Goal: Task Accomplishment & Management: Manage account settings

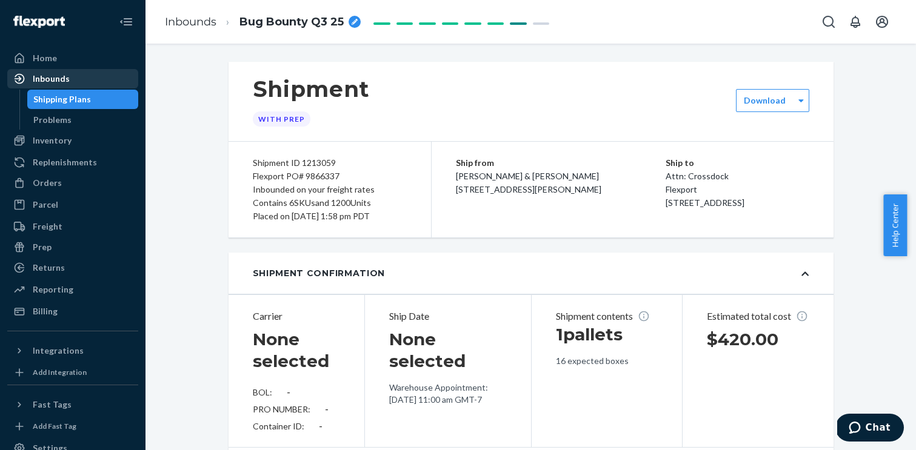
click at [57, 81] on div "Inbounds" at bounding box center [51, 79] width 37 height 12
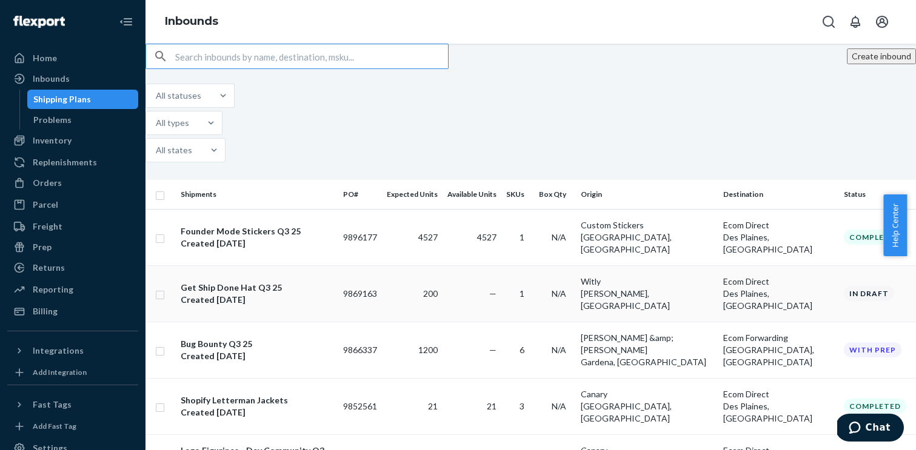
click at [247, 282] on div "Get Ship Done Hat Q3 25" at bounding box center [231, 288] width 101 height 12
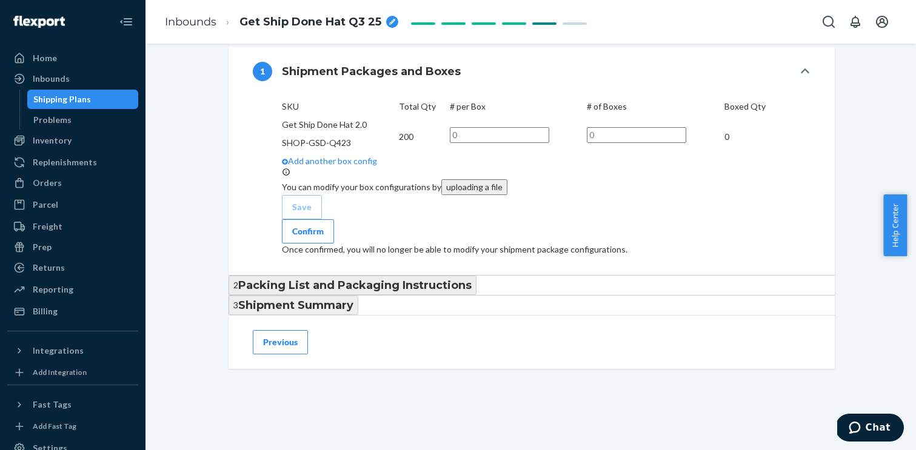
scroll to position [418, 0]
click at [549, 143] on input "text" at bounding box center [499, 135] width 99 height 16
type input "118"
type input "1"
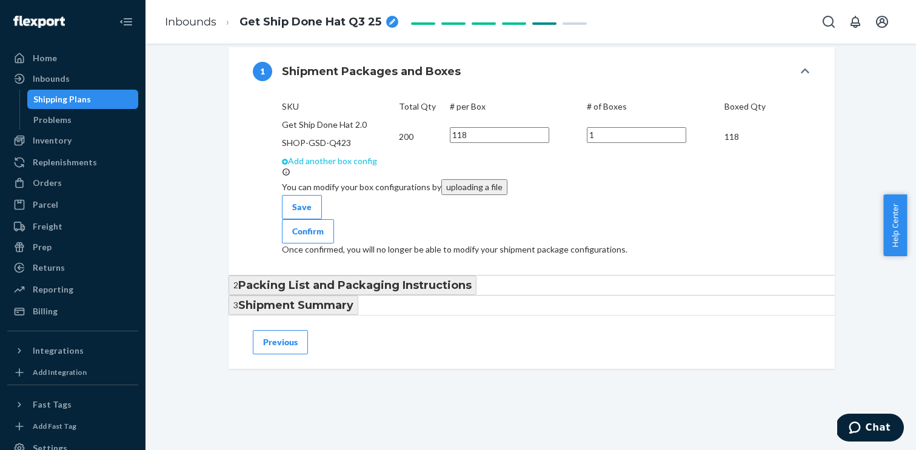
click at [304, 166] on link "Add another box config" at bounding box center [330, 161] width 96 height 10
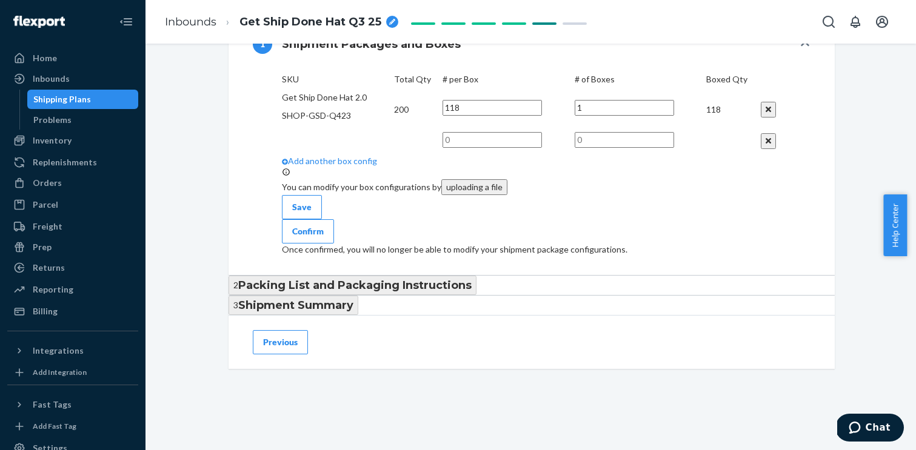
click at [542, 148] on input "text" at bounding box center [492, 140] width 99 height 16
type input "83"
click at [674, 148] on input "text" at bounding box center [624, 140] width 99 height 16
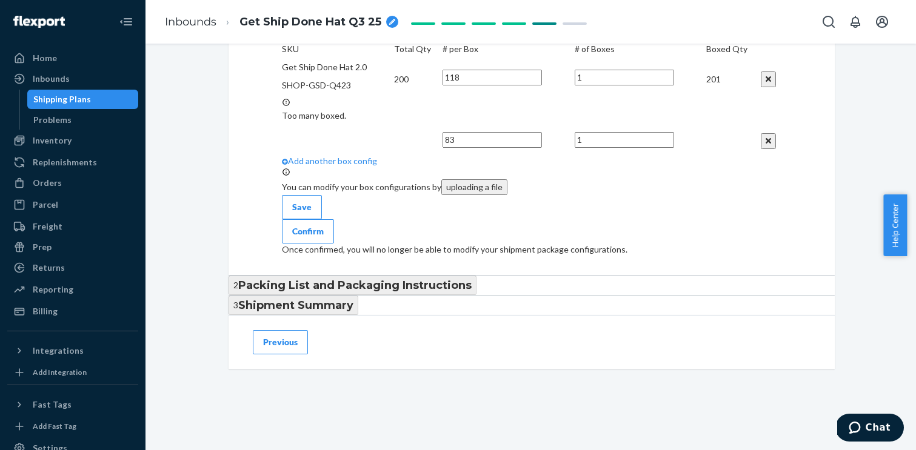
scroll to position [662, 0]
type input "1"
click at [287, 345] on button "Previous" at bounding box center [280, 342] width 55 height 24
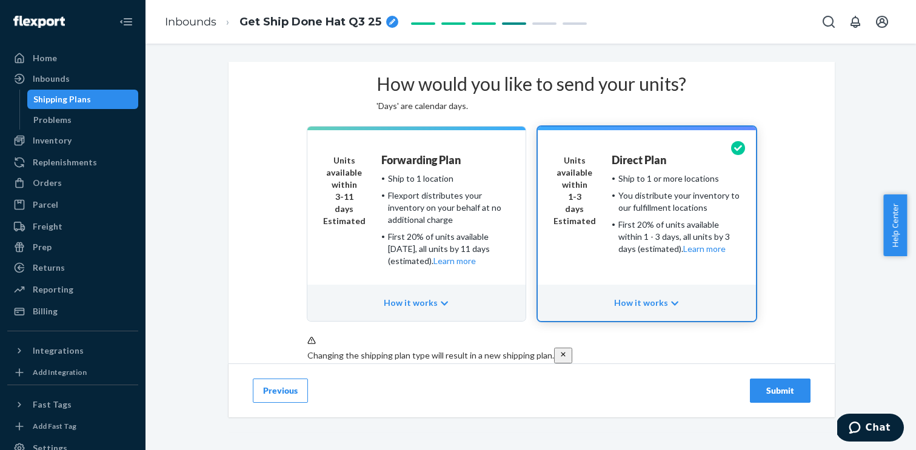
click at [267, 403] on button "Previous" at bounding box center [280, 391] width 55 height 24
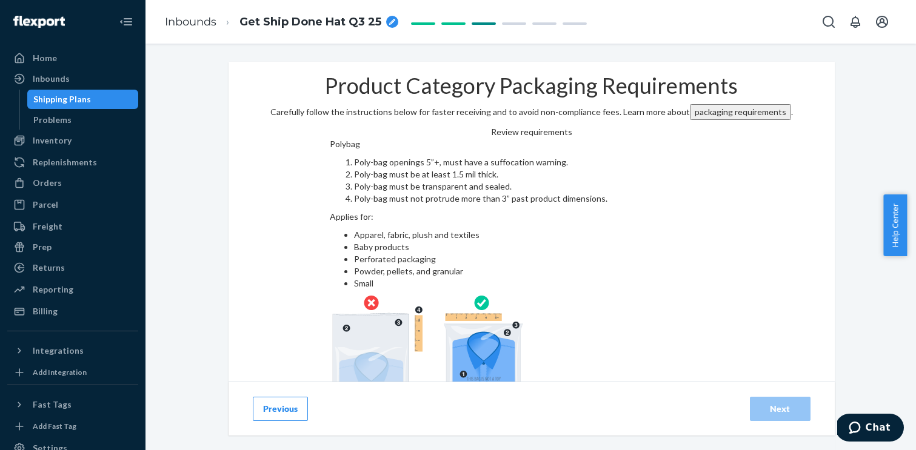
click at [267, 416] on button "Previous" at bounding box center [280, 409] width 55 height 24
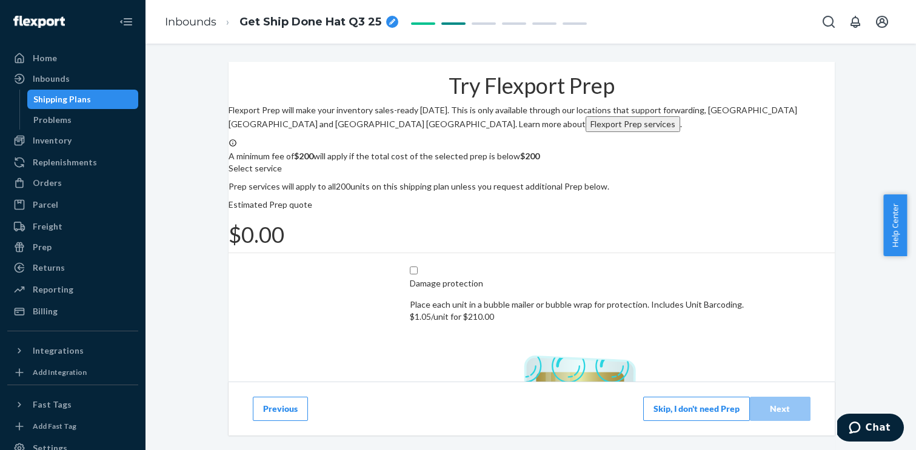
scroll to position [207, 0]
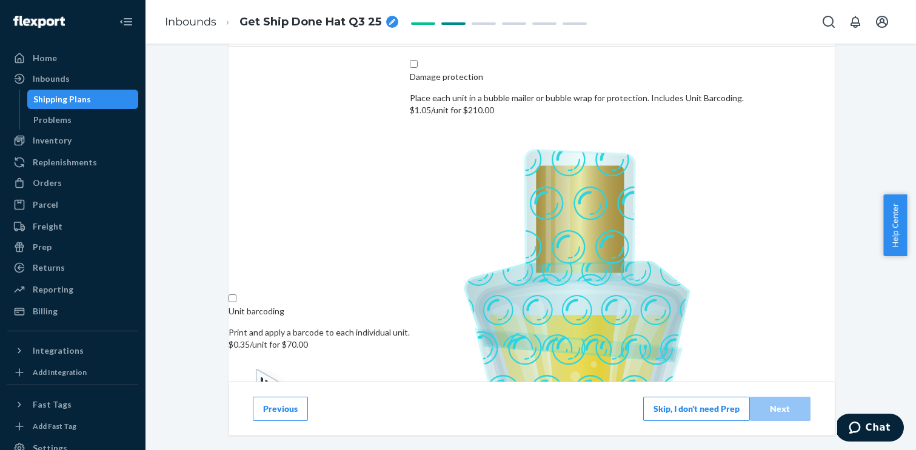
click at [273, 412] on button "Previous" at bounding box center [280, 409] width 55 height 24
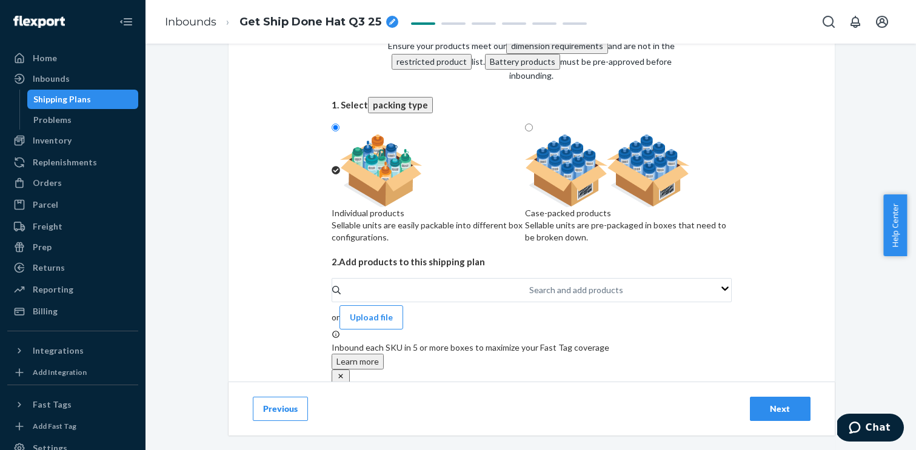
scroll to position [145, 0]
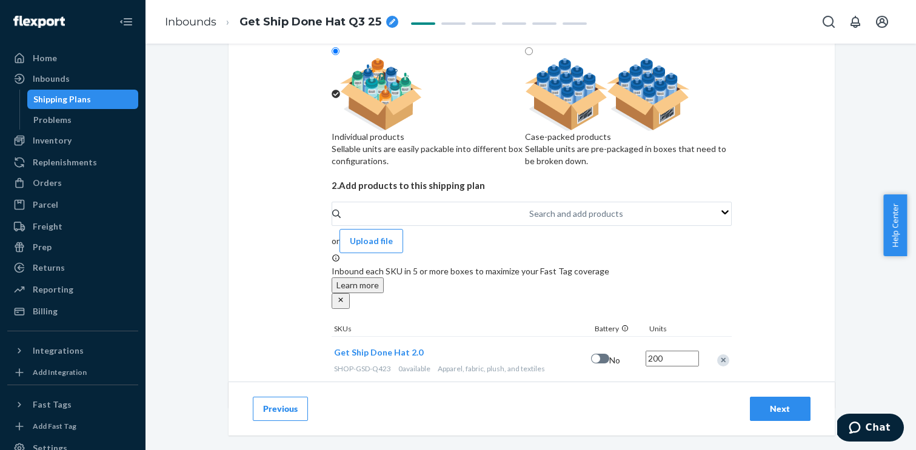
click at [677, 351] on input "200" at bounding box center [672, 359] width 53 height 16
type input "201"
click at [780, 406] on div "Next" at bounding box center [780, 409] width 40 height 12
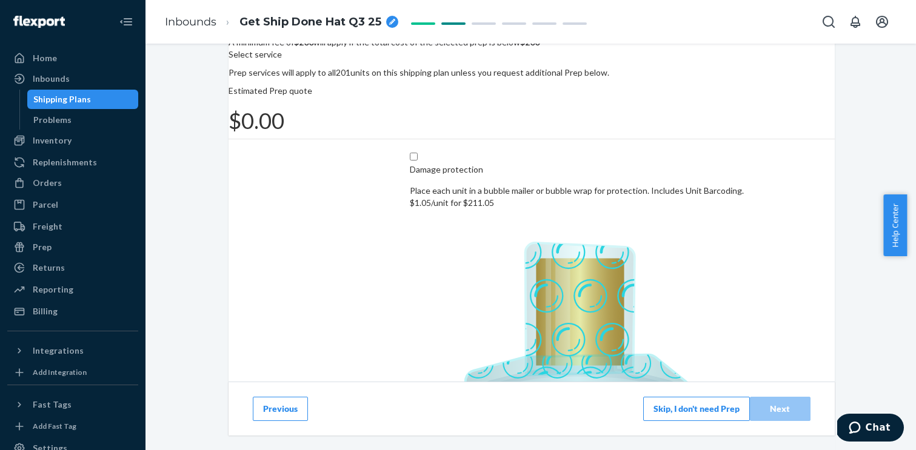
scroll to position [207, 0]
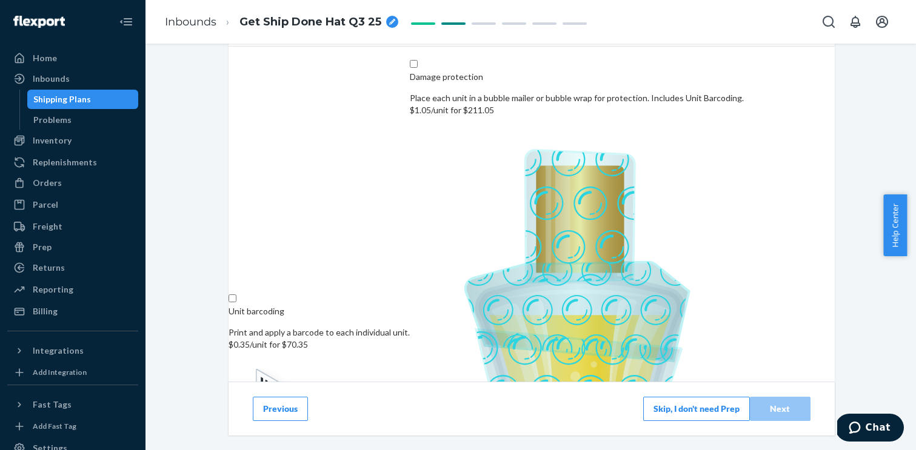
click at [663, 404] on button "Skip, I don't need Prep" at bounding box center [696, 409] width 107 height 24
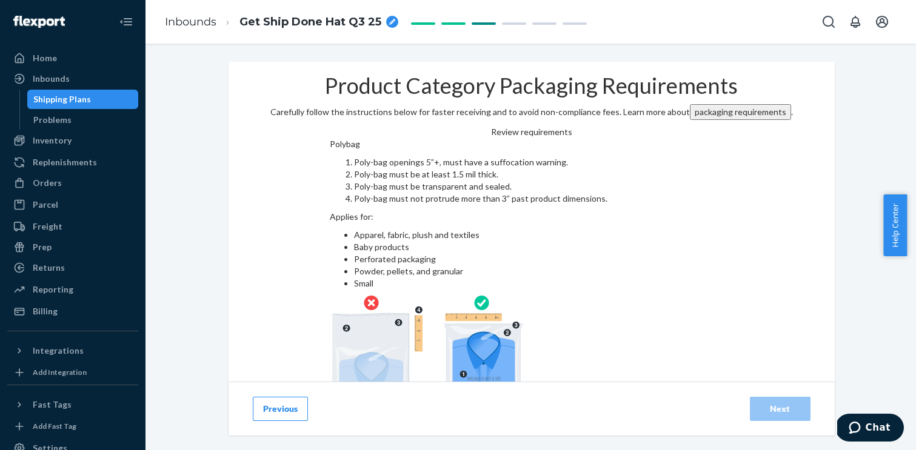
scroll to position [75, 0]
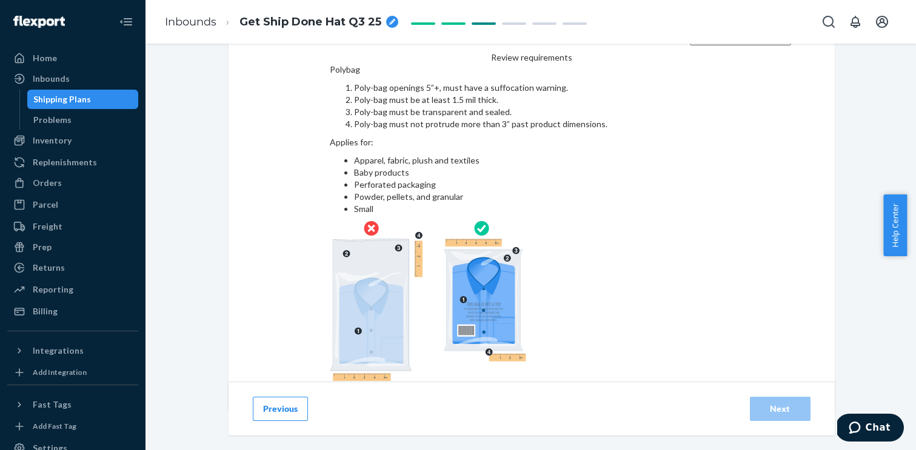
click at [270, 326] on div "Product Category Packaging Requirements Carefully follow the instructions below…" at bounding box center [532, 198] width 606 height 423
click at [330, 381] on input "checkbox" at bounding box center [531, 395] width 403 height 29
checkbox input "true"
click at [777, 403] on div "Next" at bounding box center [780, 409] width 40 height 12
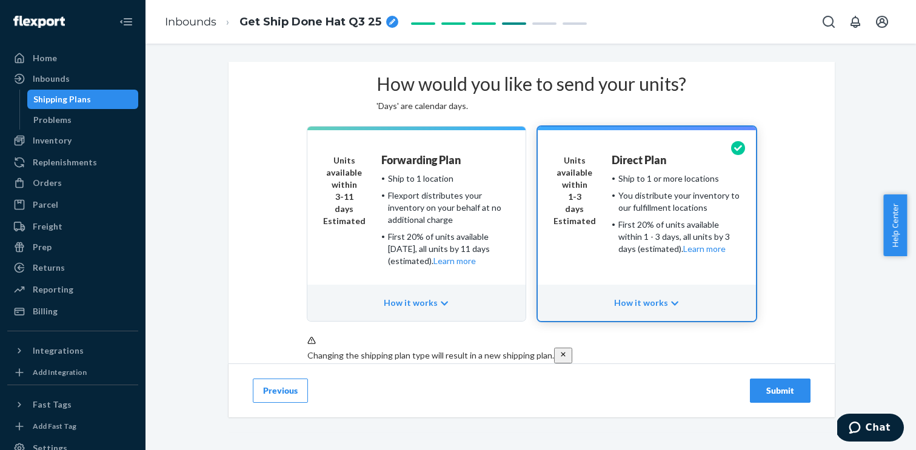
click at [774, 397] on div "Submit" at bounding box center [780, 391] width 40 height 12
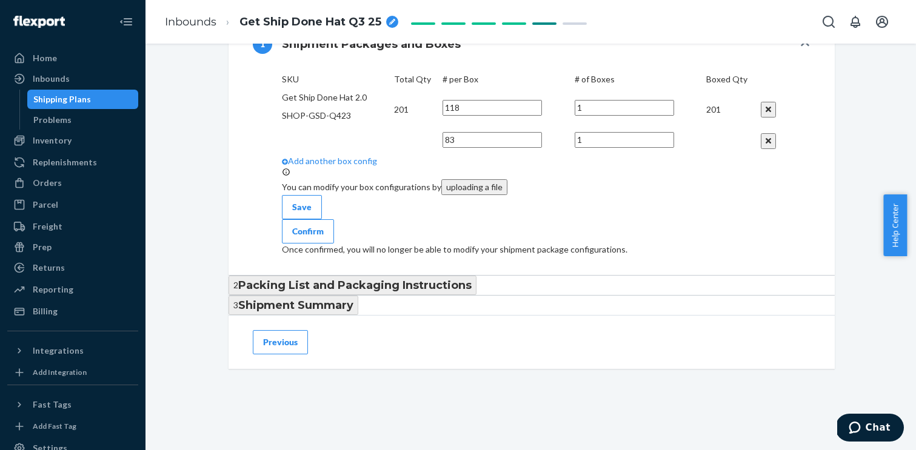
scroll to position [566, 0]
click at [303, 213] on div "Save" at bounding box center [301, 207] width 19 height 12
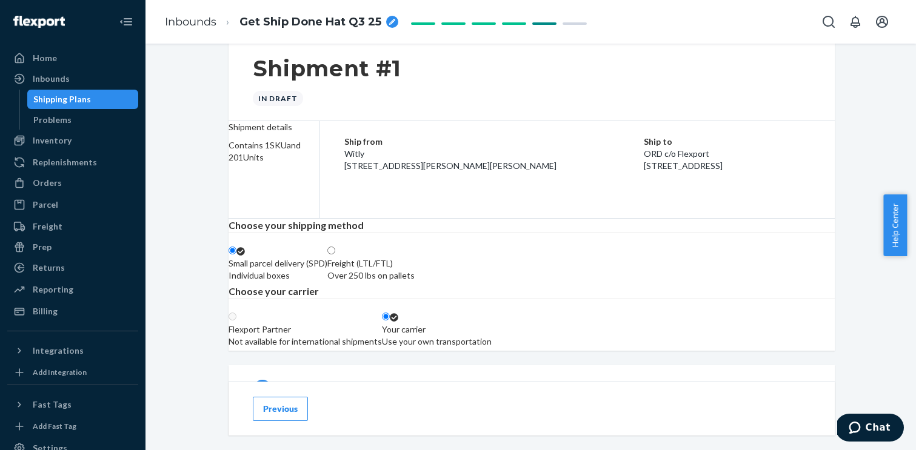
scroll to position [85, 0]
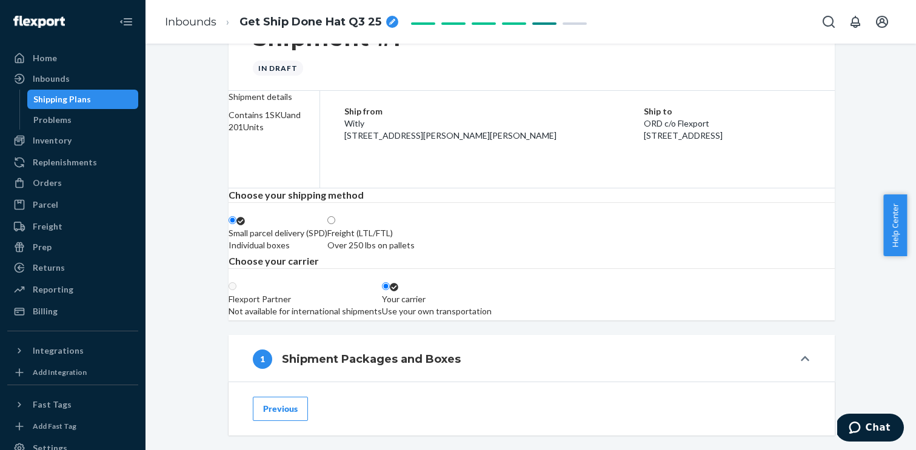
drag, startPoint x: 636, startPoint y: 146, endPoint x: 718, endPoint y: 178, distance: 88.5
click at [718, 156] on div "Ship from Witly 270 Sherman Ave N Hamilton, ON L8L 6N4 Ship to ORD c/o Flexport…" at bounding box center [577, 123] width 515 height 65
copy div "ORD c/o Flexport 575 E. Oakton Street Des Plaines, IL 60018"
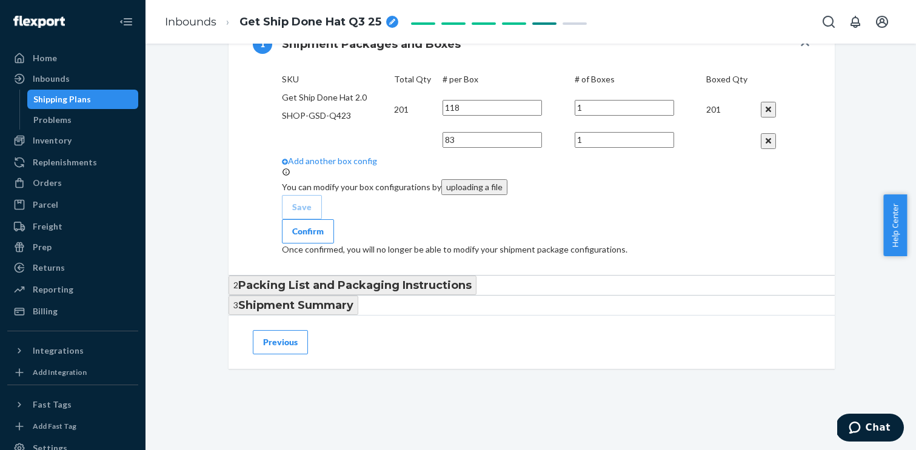
scroll to position [584, 0]
click at [324, 238] on div "Confirm" at bounding box center [308, 232] width 32 height 12
click at [542, 100] on input "118" at bounding box center [492, 108] width 99 height 16
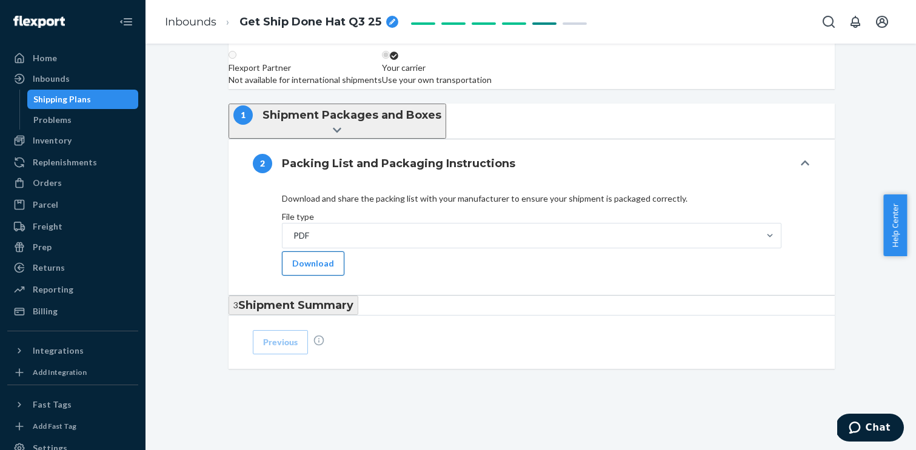
click at [313, 252] on button "Download" at bounding box center [313, 264] width 62 height 24
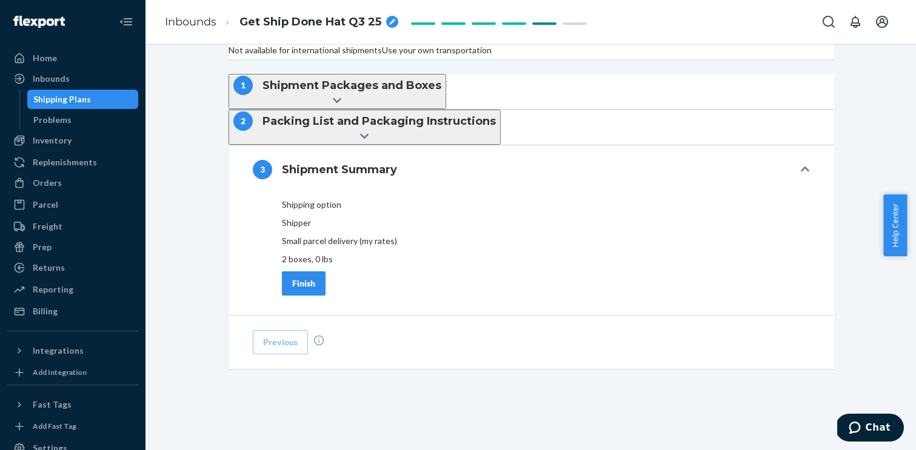
click at [314, 284] on div "Finish" at bounding box center [303, 284] width 23 height 12
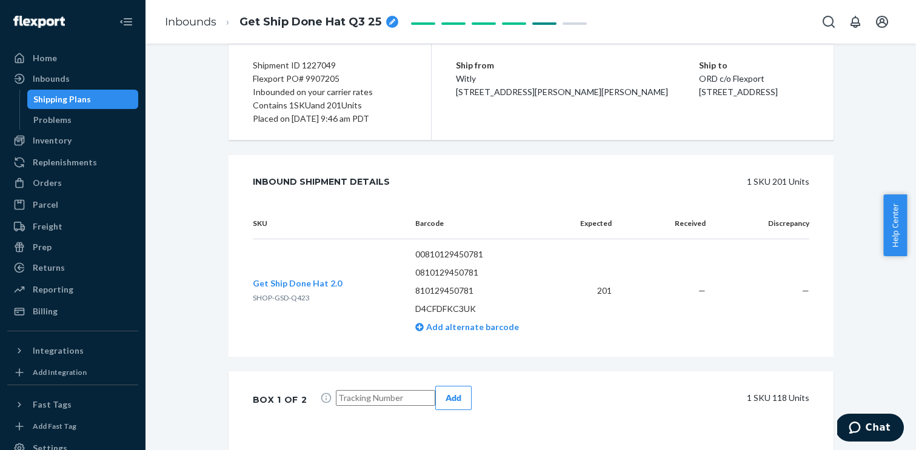
scroll to position [0, 0]
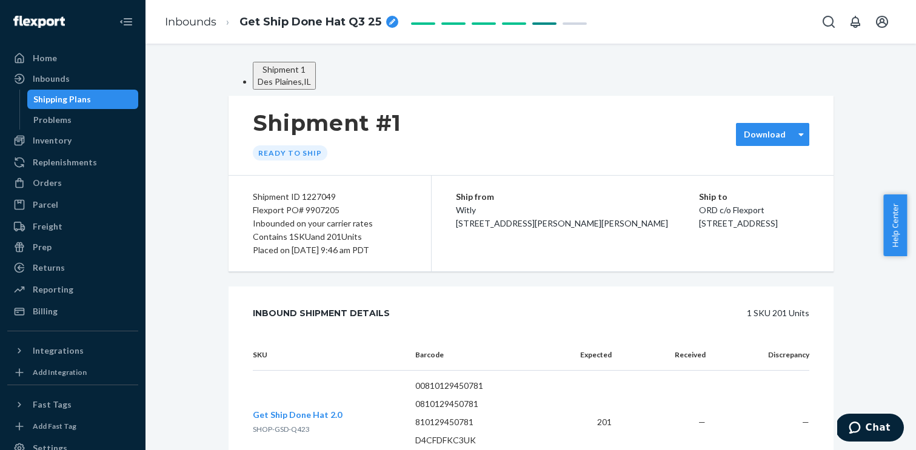
click at [792, 146] on div "Download" at bounding box center [772, 134] width 73 height 23
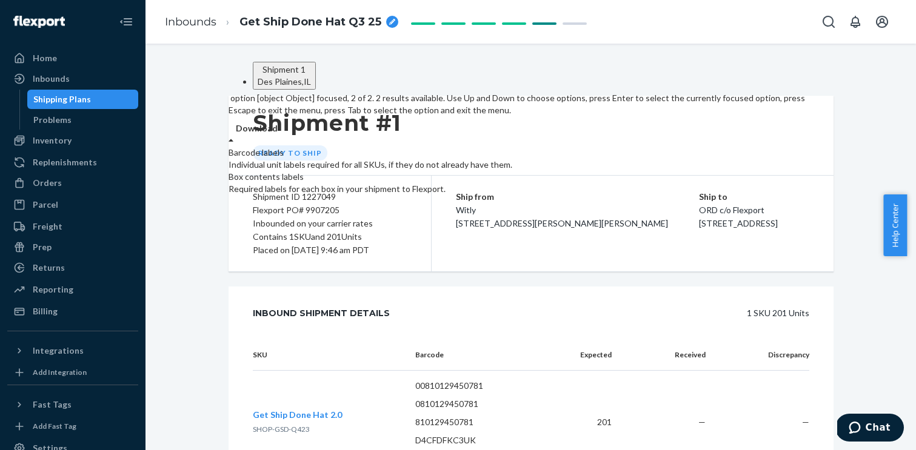
click at [650, 175] on div "Shipment #1 Ready to ship" at bounding box center [531, 135] width 605 height 79
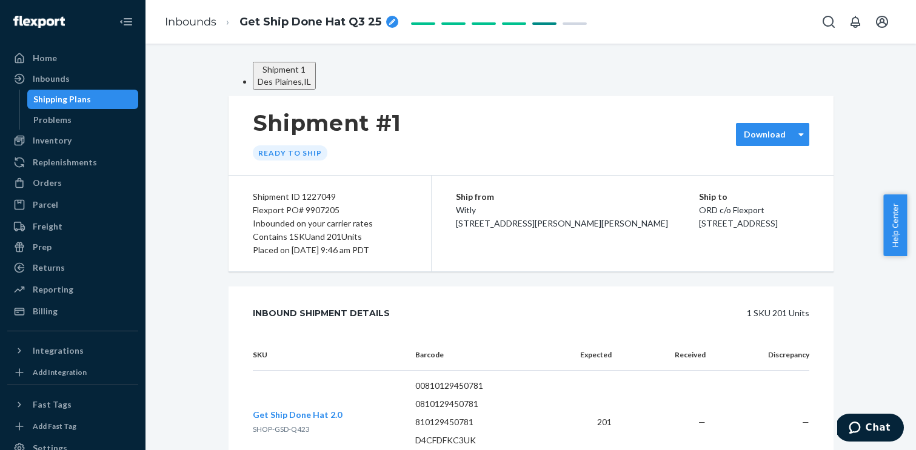
click at [760, 146] on div "Download" at bounding box center [772, 134] width 73 height 23
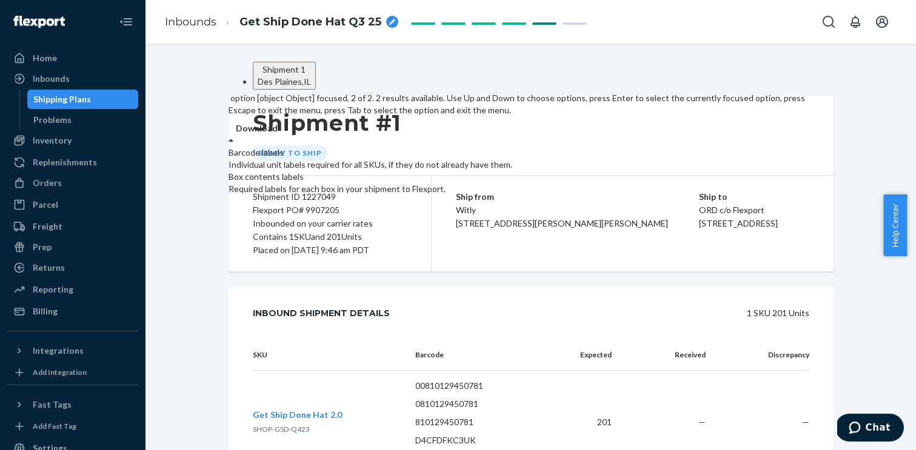
click at [781, 195] on div "Required labels for each box in your shipment to Flexport." at bounding box center [519, 189] width 581 height 12
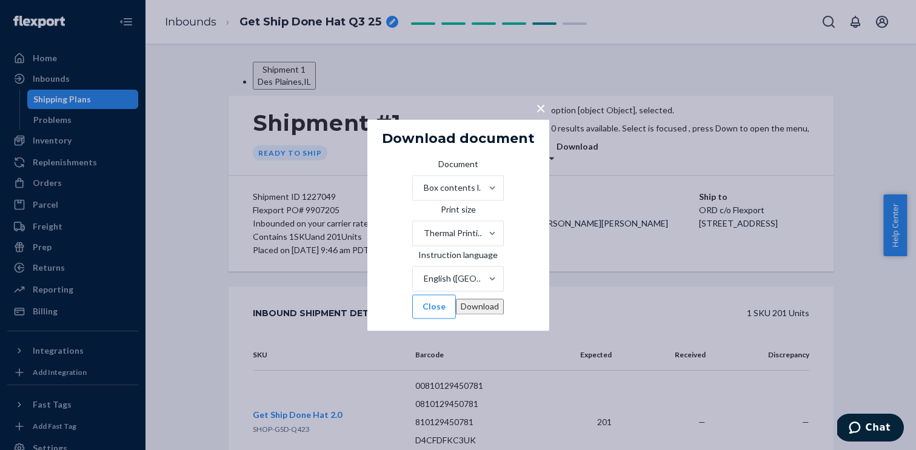
click at [491, 315] on button "Download" at bounding box center [480, 307] width 48 height 16
click at [540, 98] on span "×" at bounding box center [541, 108] width 10 height 21
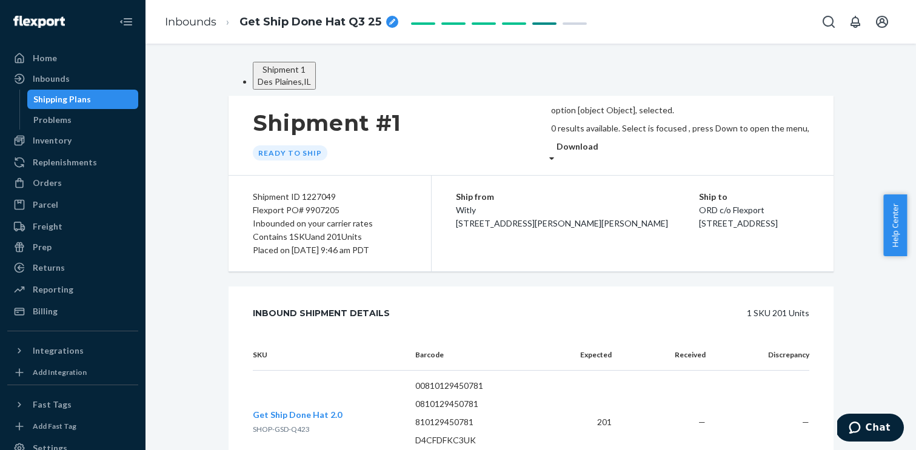
click at [326, 204] on div "Shipment ID 1227049" at bounding box center [330, 196] width 154 height 13
copy div "1227049"
click at [66, 144] on div "Inventory" at bounding box center [52, 141] width 39 height 12
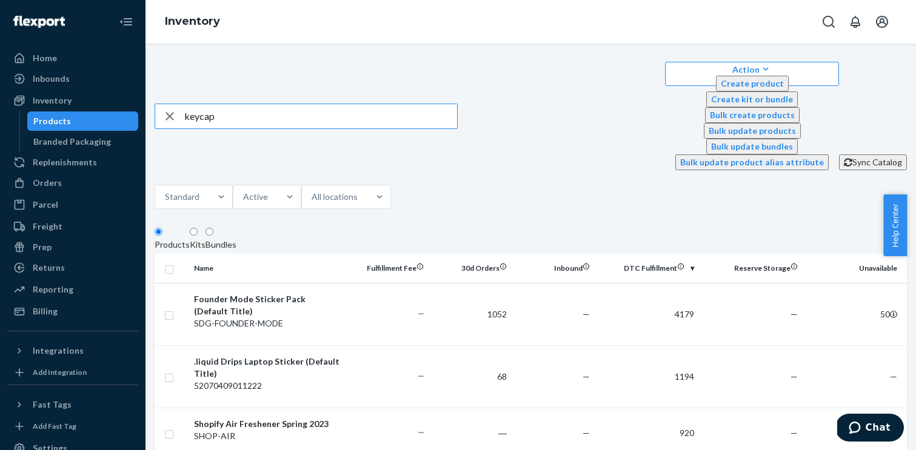
type input "keycap"
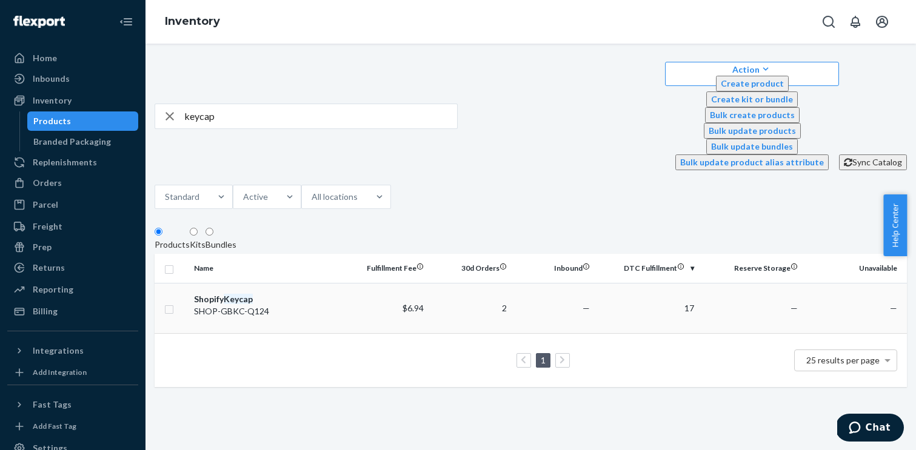
click at [229, 293] on div "Shopify Keycap" at bounding box center [267, 299] width 146 height 12
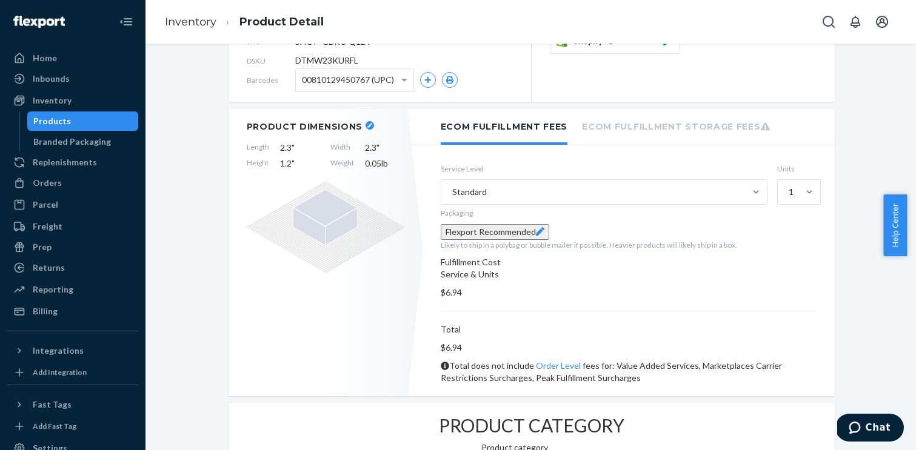
scroll to position [178, 0]
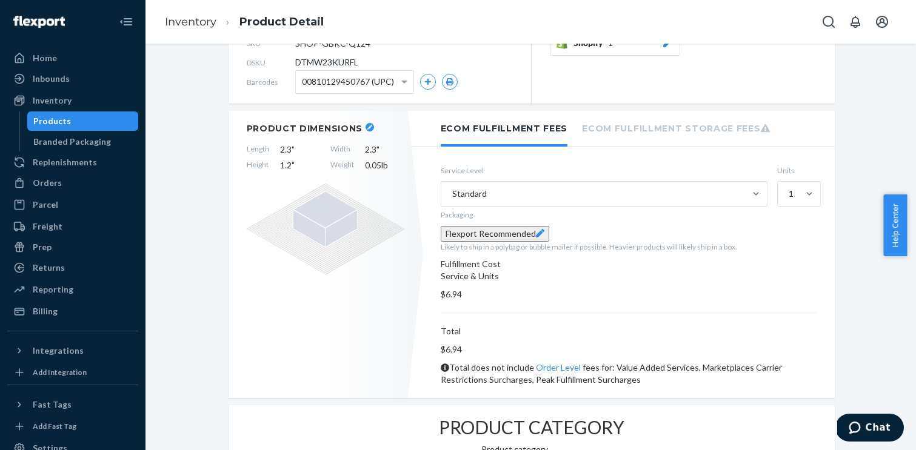
click at [670, 111] on li "Ecom Fulfillment Storage Fees" at bounding box center [676, 127] width 188 height 33
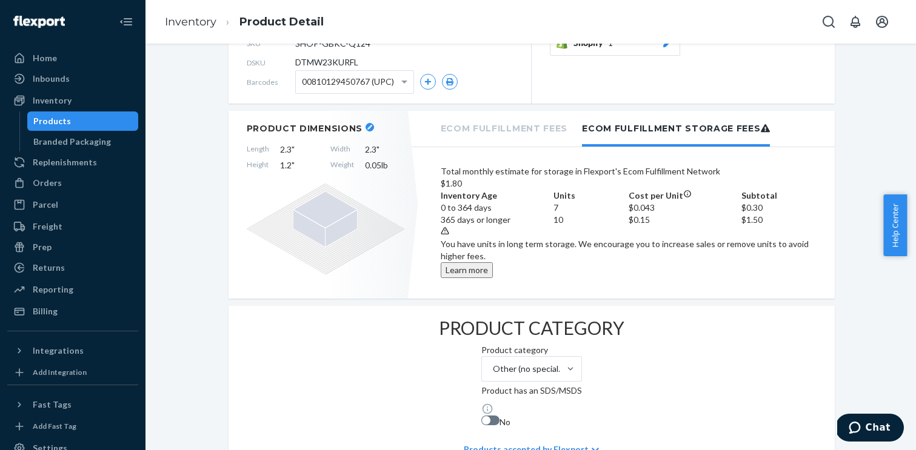
click at [492, 111] on li "Ecom Fulfillment Fees" at bounding box center [504, 127] width 127 height 33
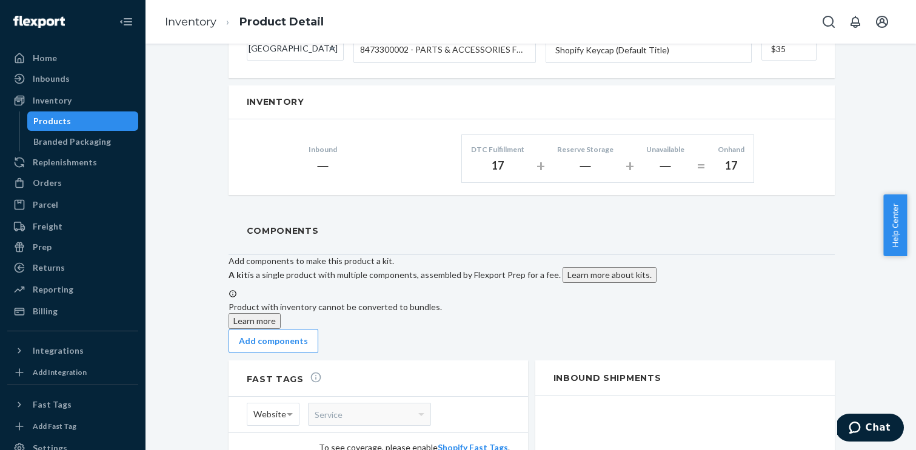
scroll to position [959, 0]
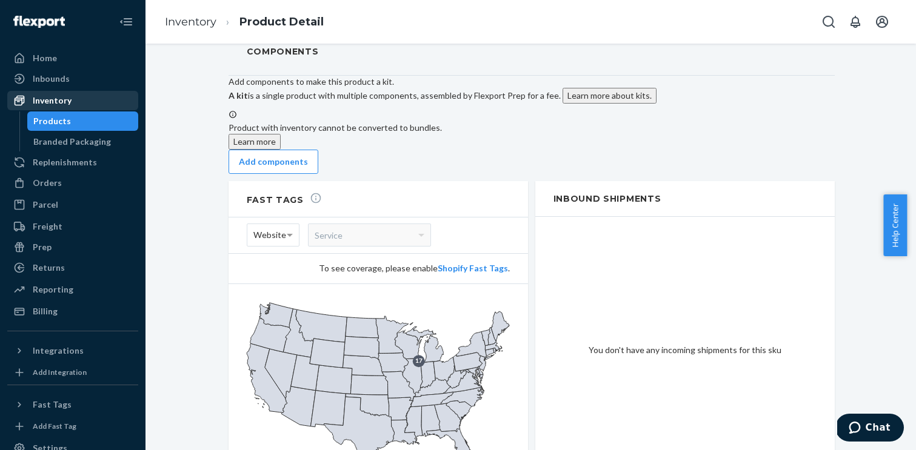
click at [70, 98] on div "Inventory" at bounding box center [52, 101] width 39 height 12
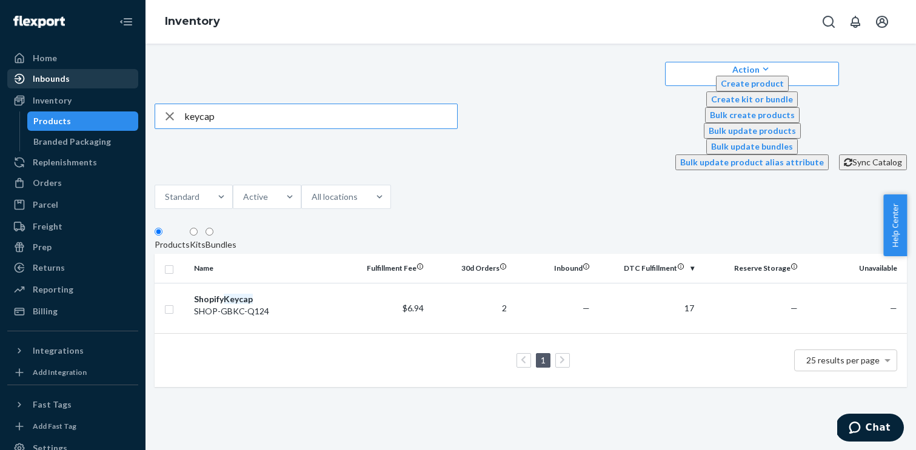
click at [52, 79] on div "Inbounds" at bounding box center [51, 79] width 37 height 12
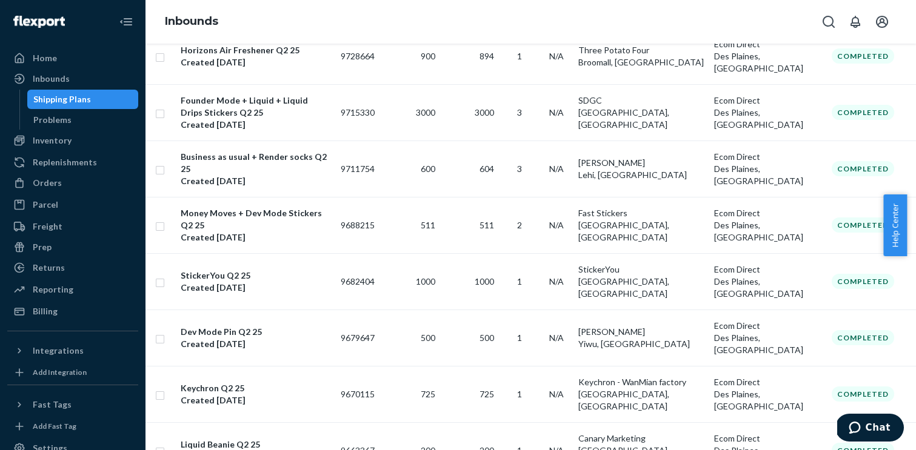
scroll to position [981, 0]
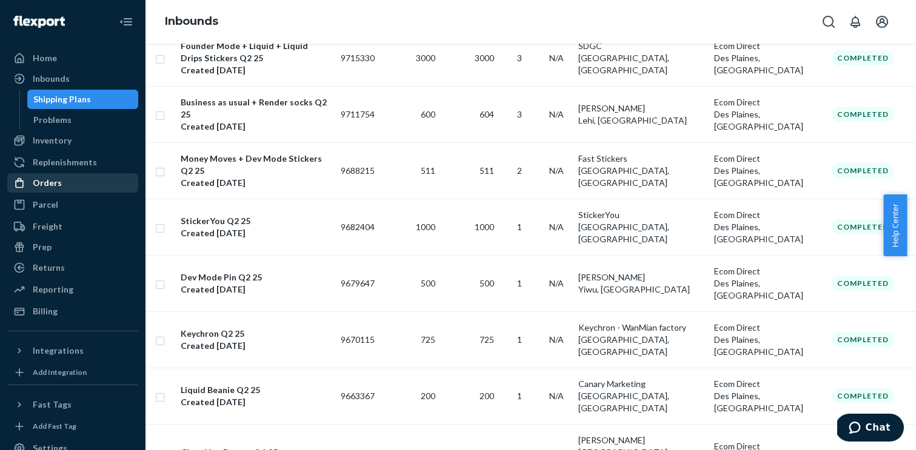
click at [59, 180] on div "Orders" at bounding box center [47, 183] width 29 height 12
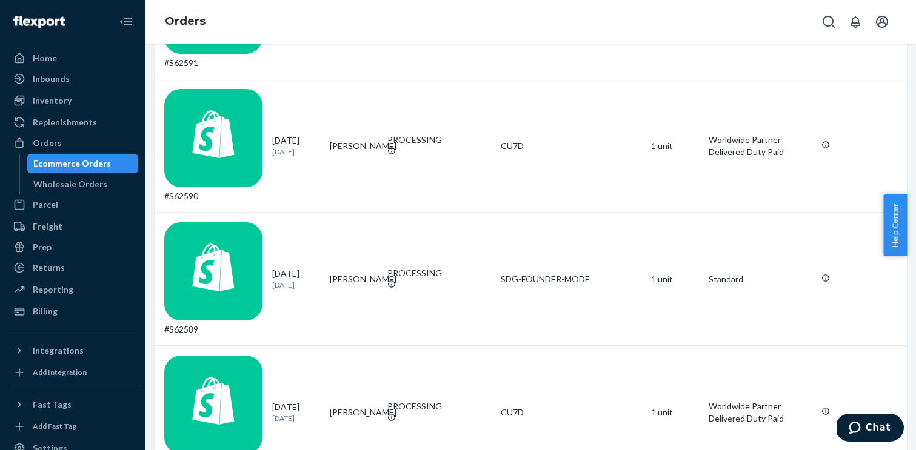
scroll to position [578, 0]
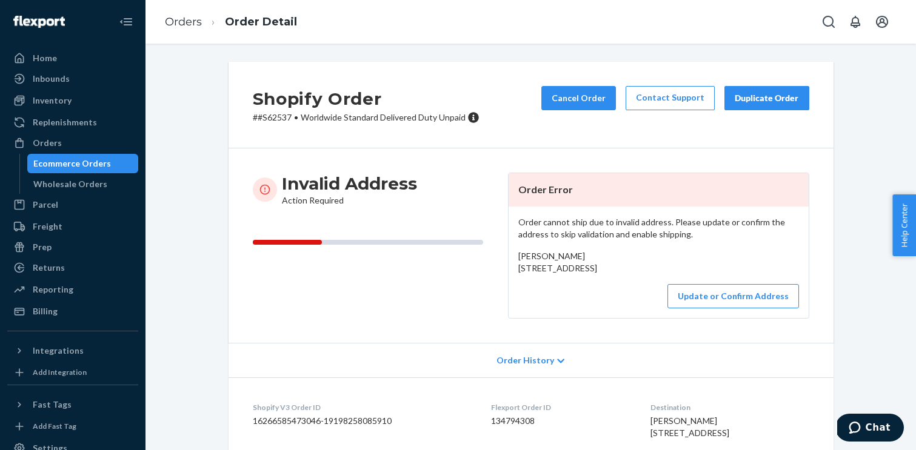
click at [281, 110] on h2 "Shopify Order" at bounding box center [366, 98] width 227 height 25
click at [279, 116] on p "# #S62537 • Worldwide Standard Delivered Duty Unpaid" at bounding box center [366, 118] width 227 height 12
copy p "S62537"
click at [717, 309] on button "Update or Confirm Address" at bounding box center [733, 296] width 132 height 24
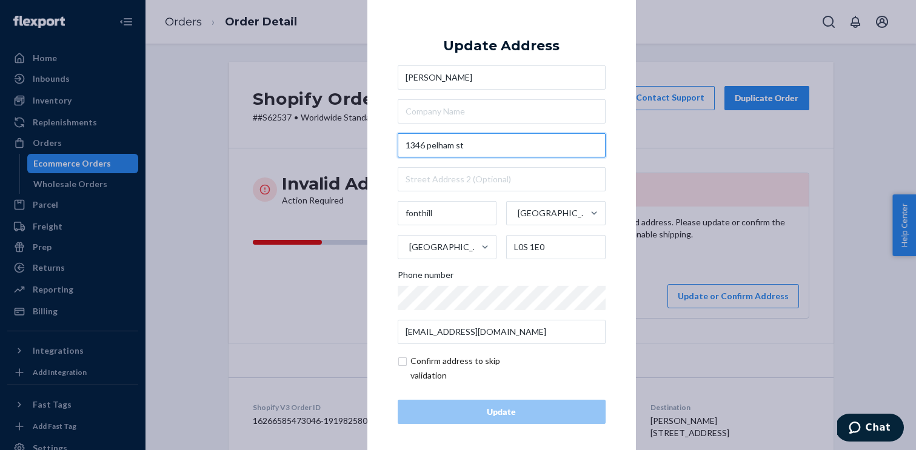
click at [429, 146] on input "1346 pelham st" at bounding box center [502, 145] width 208 height 24
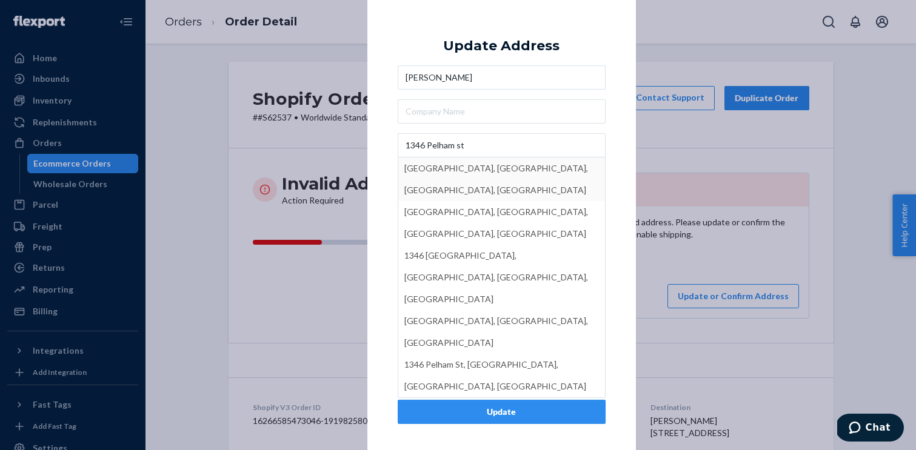
type input "1346 Pelham St"
type input "Pelham"
type input "L0S 1E2"
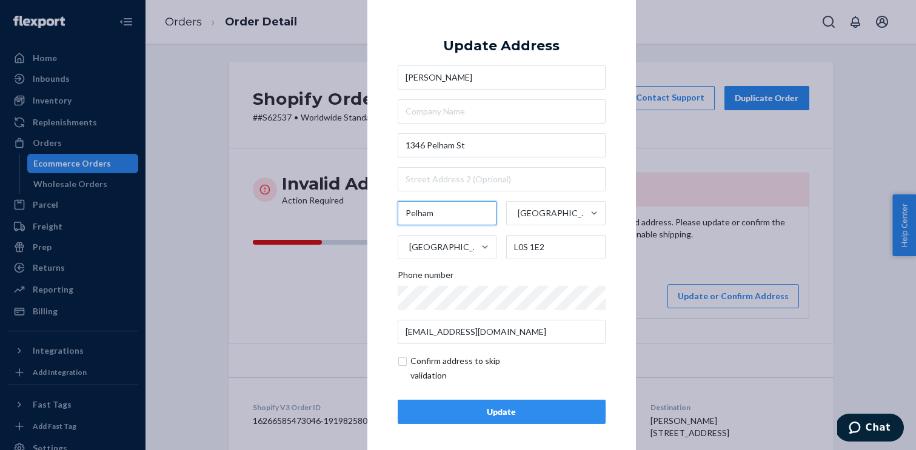
click at [446, 215] on input "Pelham" at bounding box center [447, 213] width 99 height 24
type input "Fonthill"
click at [401, 359] on input "checkbox" at bounding box center [468, 368] width 141 height 29
checkbox input "true"
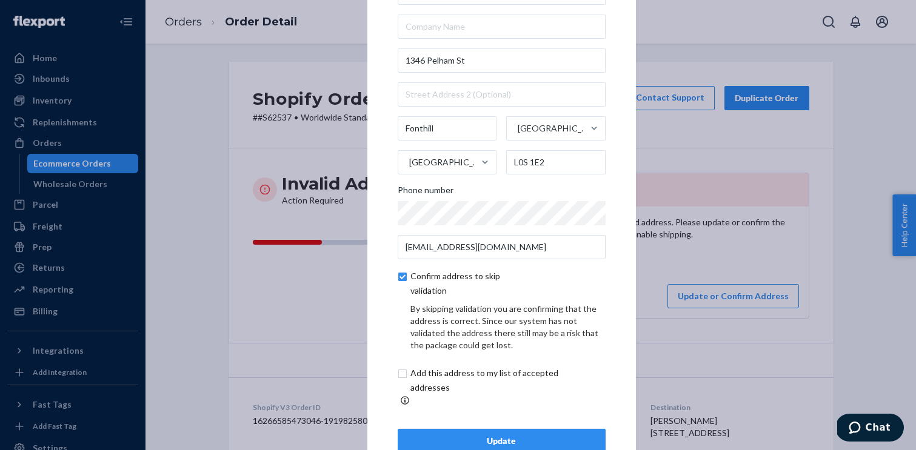
scroll to position [43, 0]
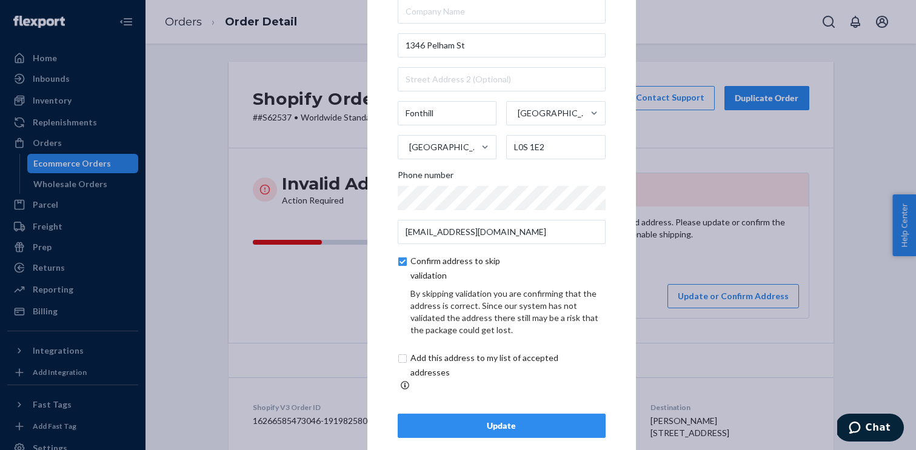
click at [501, 420] on div "Update" at bounding box center [501, 426] width 187 height 12
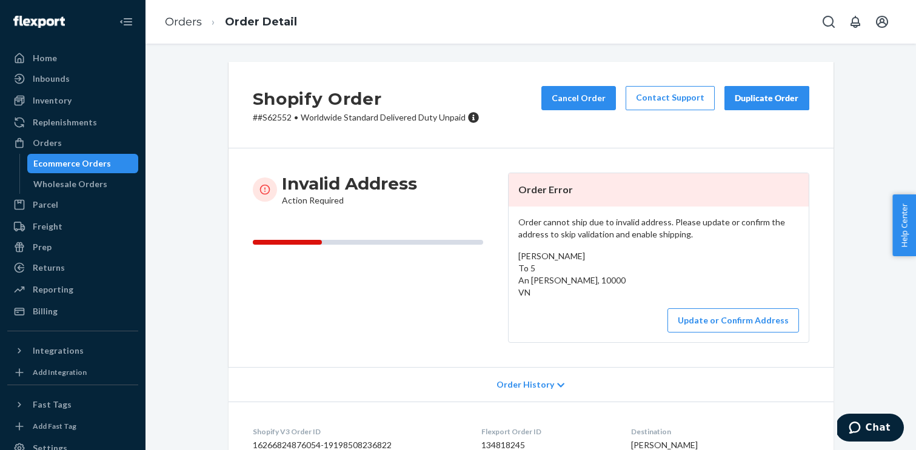
click at [272, 114] on p "# #S62552 • Worldwide Standard Delivered Duty Unpaid" at bounding box center [366, 118] width 227 height 12
copy p "S62552"
click at [278, 116] on p "# #S62552 • Worldwide Standard Delivered Duty Unpaid" at bounding box center [366, 118] width 227 height 12
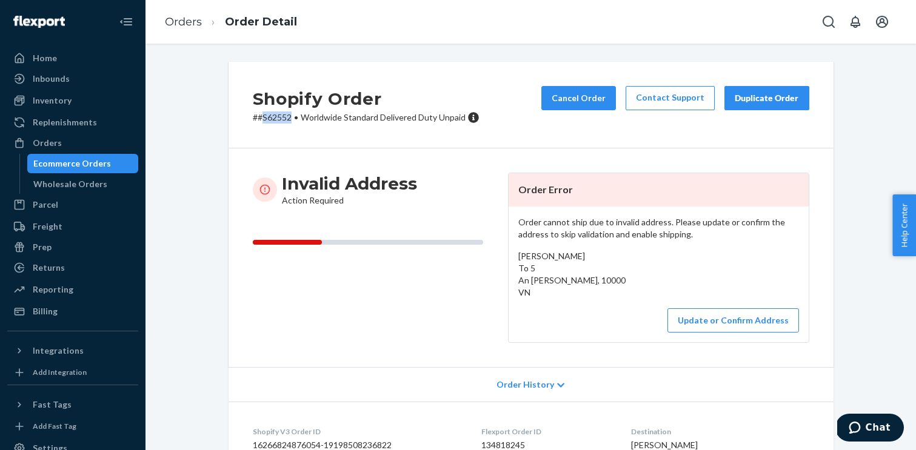
copy p "S62552"
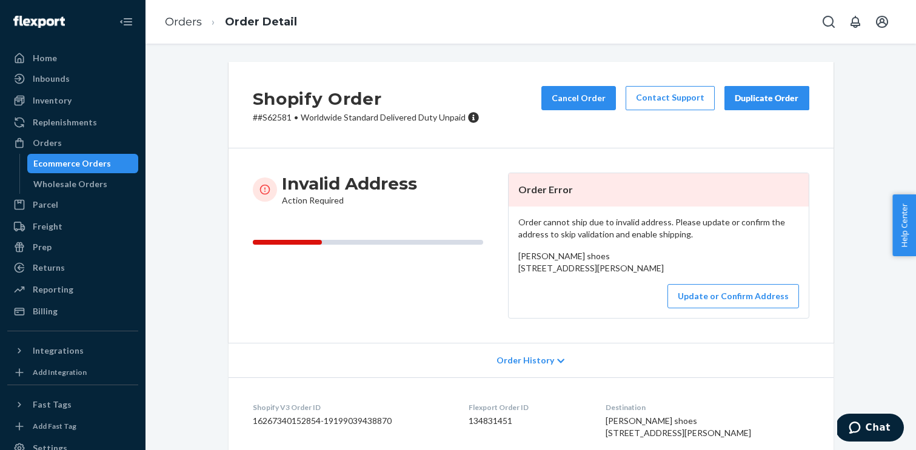
click at [284, 118] on p "# #S62581 • Worldwide Standard Delivered Duty Unpaid" at bounding box center [366, 118] width 227 height 12
copy p "S62581"
click at [720, 309] on button "Update or Confirm Address" at bounding box center [733, 296] width 132 height 24
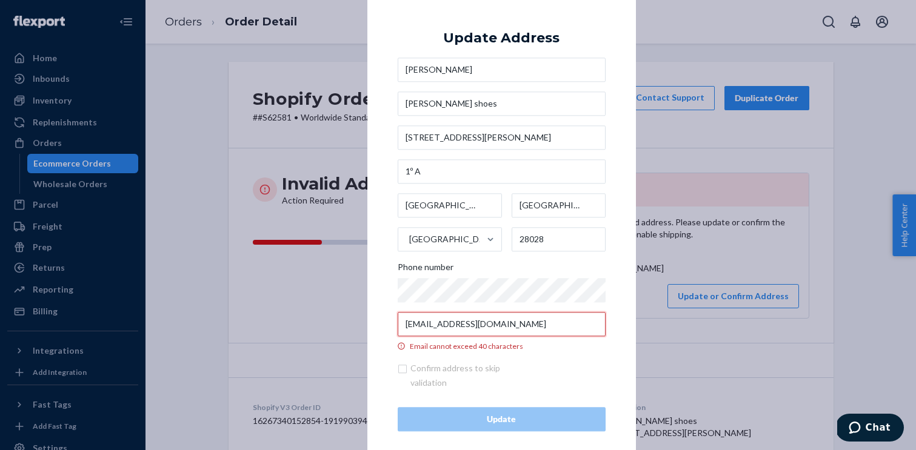
drag, startPoint x: 487, startPoint y: 327, endPoint x: 559, endPoint y: 328, distance: 72.1
click at [559, 328] on input "[EMAIL_ADDRESS][DOMAIN_NAME]" at bounding box center [502, 324] width 208 height 24
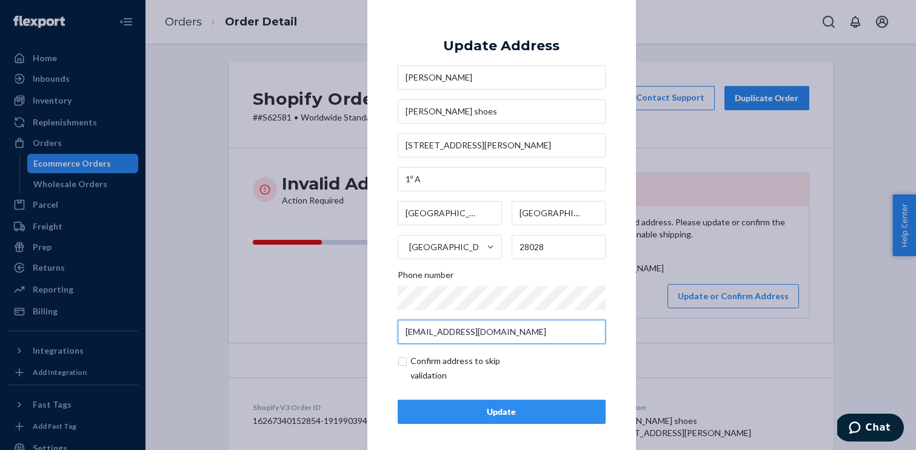
type input "[EMAIL_ADDRESS][DOMAIN_NAME]"
click at [402, 363] on input "checkbox" at bounding box center [468, 368] width 141 height 29
checkbox input "true"
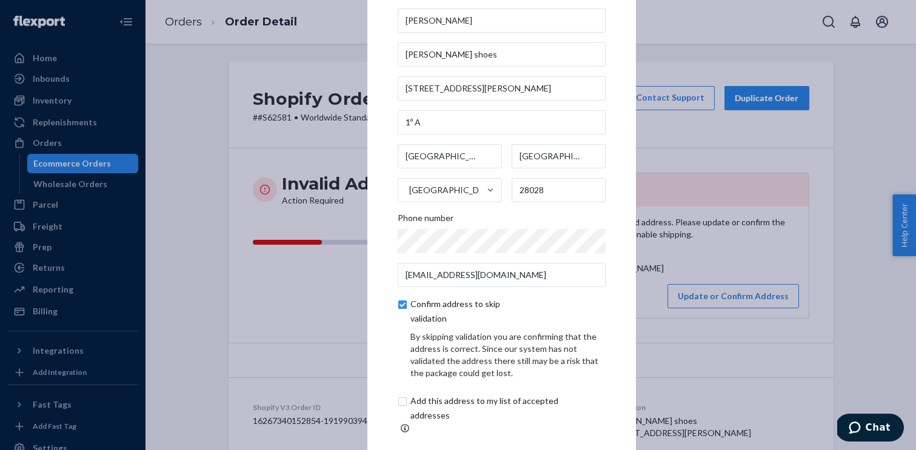
scroll to position [55, 0]
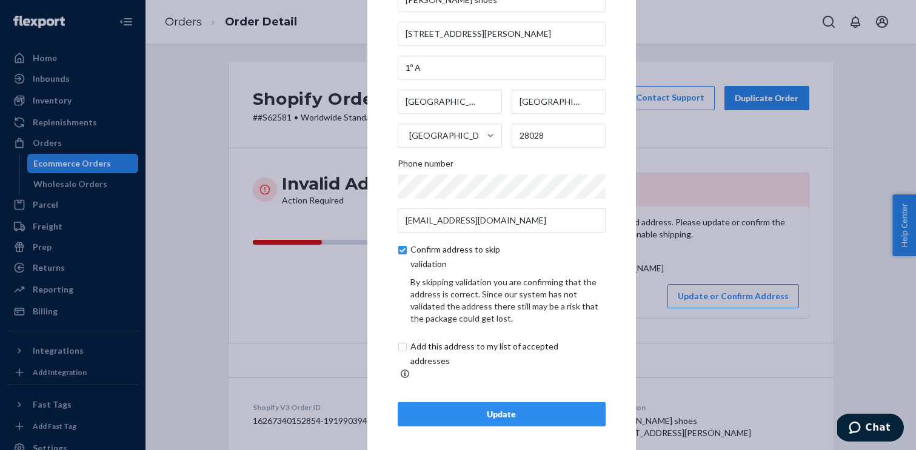
click at [475, 410] on div "Update" at bounding box center [501, 415] width 187 height 12
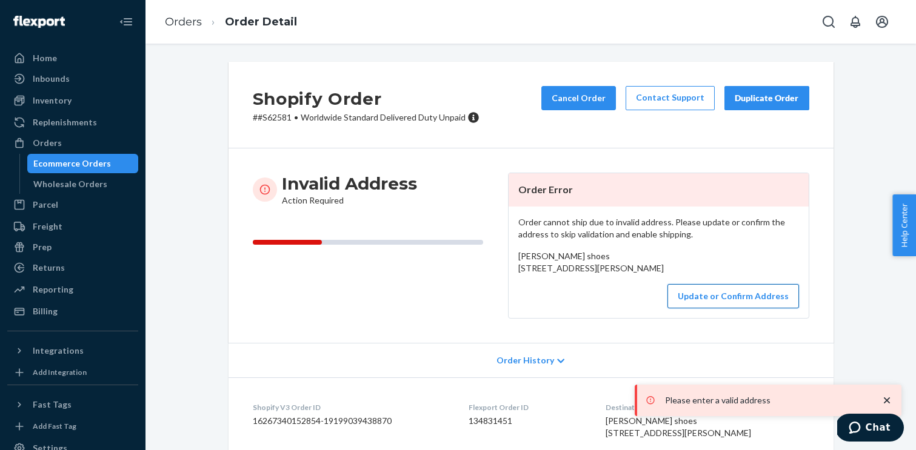
click at [732, 309] on button "Update or Confirm Address" at bounding box center [733, 296] width 132 height 24
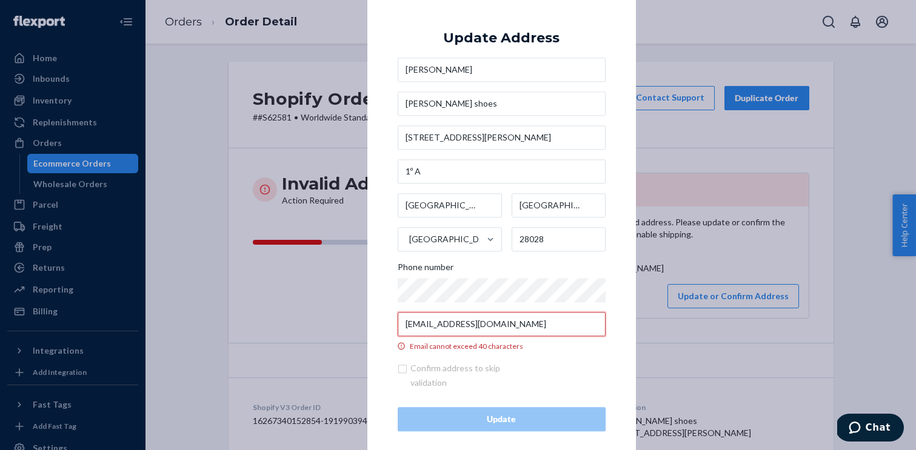
drag, startPoint x: 486, startPoint y: 326, endPoint x: 556, endPoint y: 327, distance: 69.7
click at [556, 327] on input "[EMAIL_ADDRESS][DOMAIN_NAME]" at bounding box center [502, 324] width 208 height 24
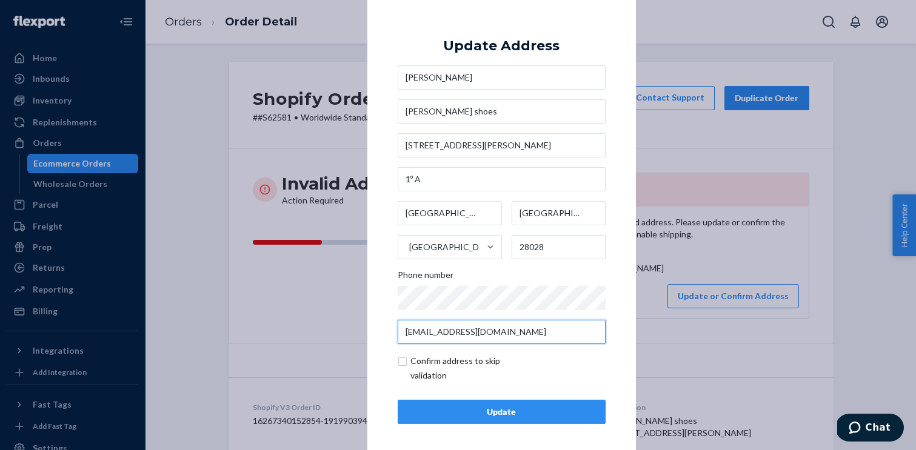
type input "[EMAIL_ADDRESS][DOMAIN_NAME]"
click at [401, 362] on input "checkbox" at bounding box center [468, 368] width 141 height 29
checkbox input "true"
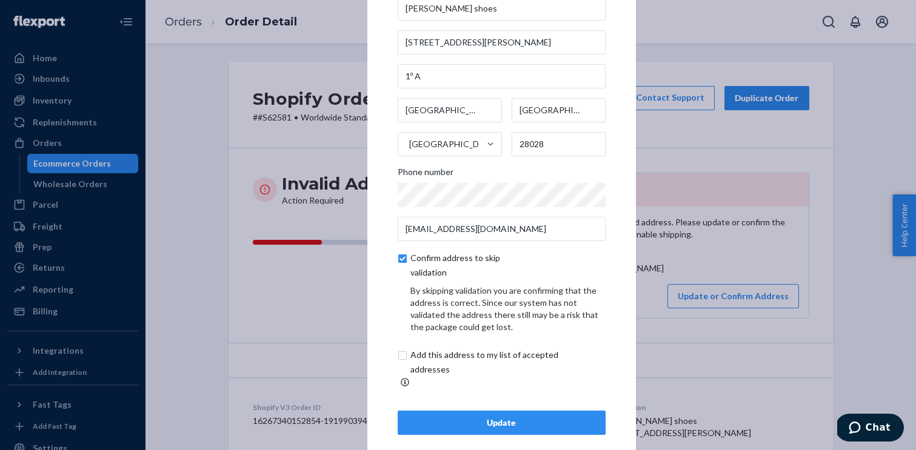
scroll to position [47, 0]
click at [465, 420] on div "Update" at bounding box center [501, 422] width 187 height 12
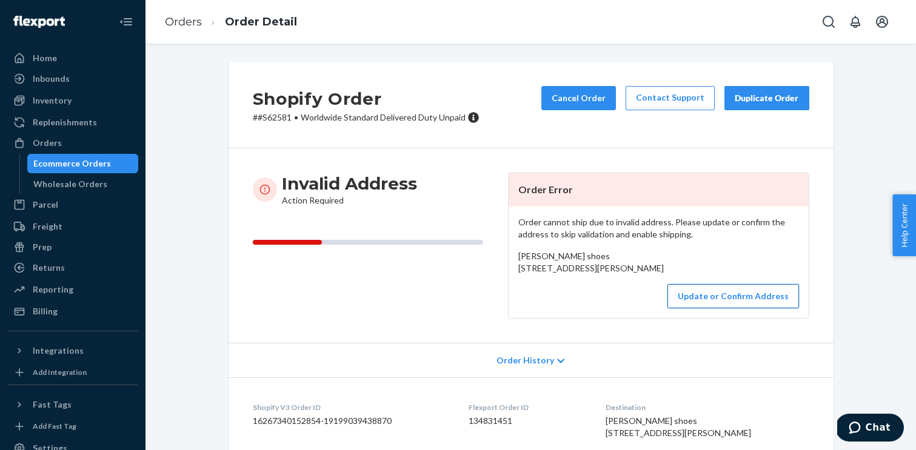
click at [691, 309] on button "Update or Confirm Address" at bounding box center [733, 296] width 132 height 24
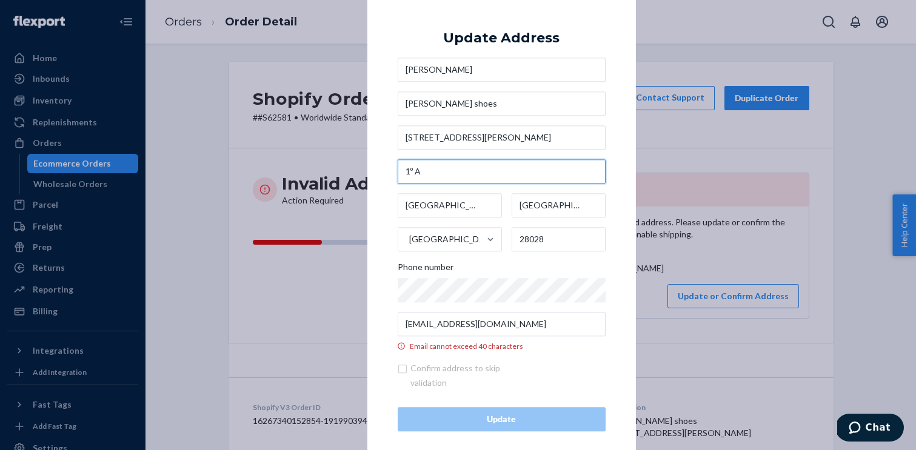
click at [413, 169] on input "1º A" at bounding box center [502, 171] width 208 height 24
type input "1 A"
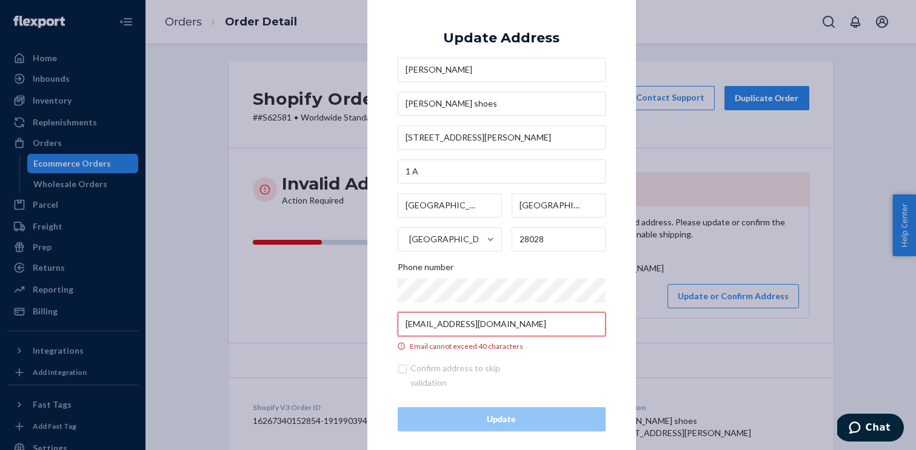
drag, startPoint x: 484, startPoint y: 326, endPoint x: 558, endPoint y: 327, distance: 74.0
click at [558, 327] on input "[EMAIL_ADDRESS][DOMAIN_NAME]" at bounding box center [502, 324] width 208 height 24
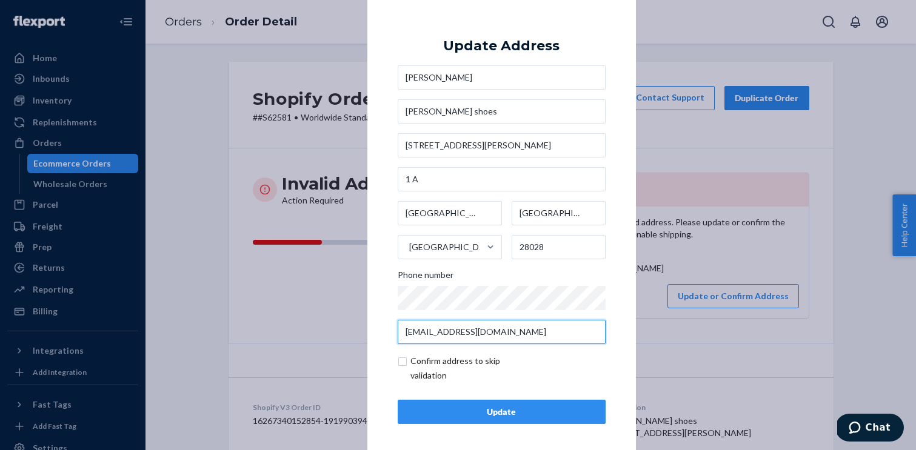
type input "[EMAIL_ADDRESS][DOMAIN_NAME]"
click at [404, 364] on input "checkbox" at bounding box center [468, 368] width 141 height 29
checkbox input "true"
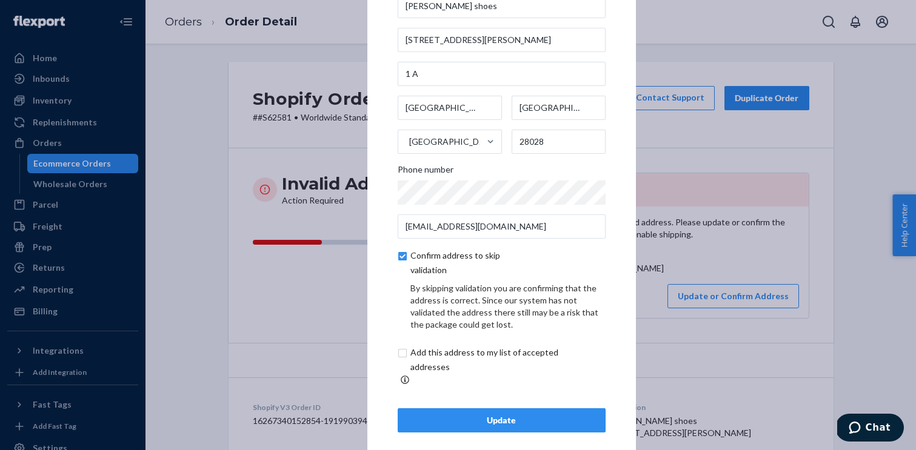
scroll to position [55, 0]
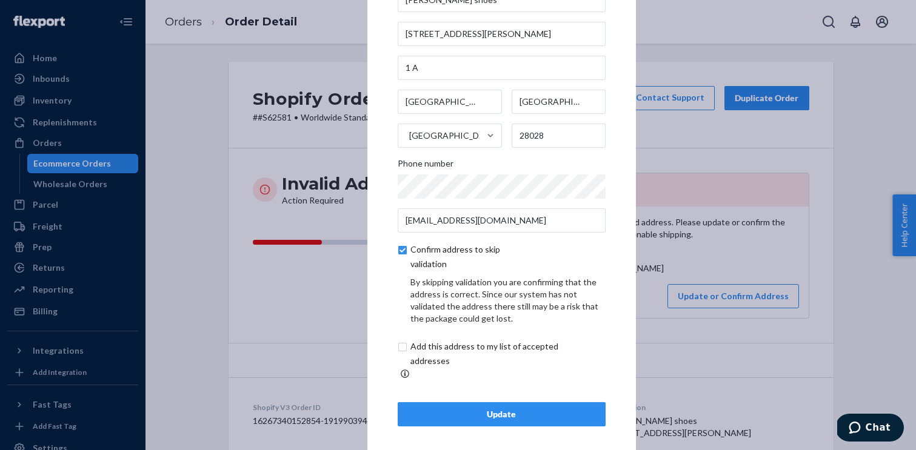
click at [469, 418] on button "Update" at bounding box center [502, 415] width 208 height 24
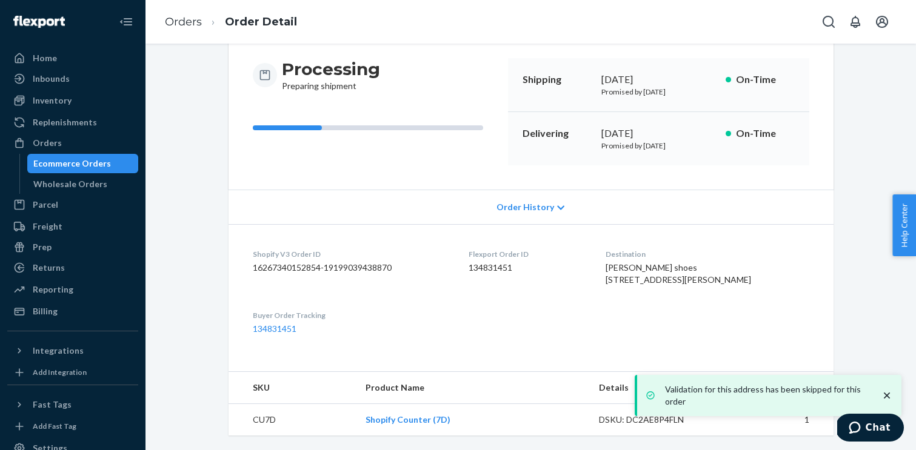
scroll to position [163, 0]
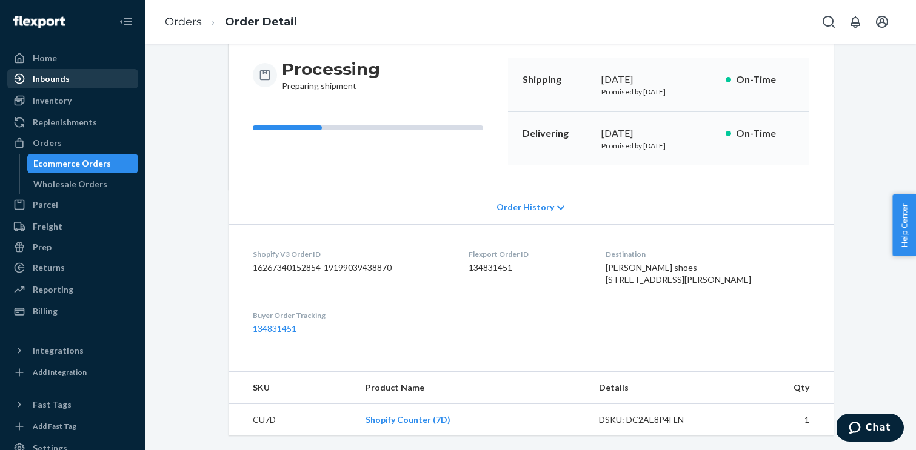
click at [51, 77] on div "Inbounds" at bounding box center [51, 79] width 37 height 12
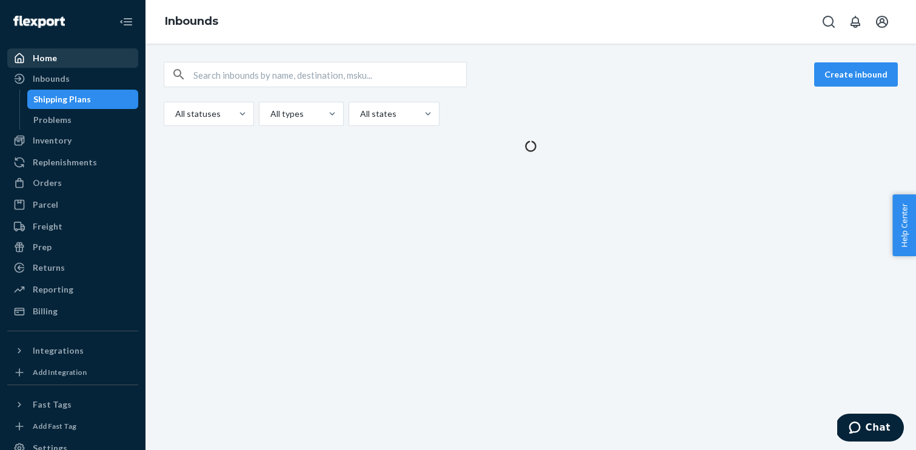
click at [57, 56] on div "Home" at bounding box center [72, 58] width 129 height 17
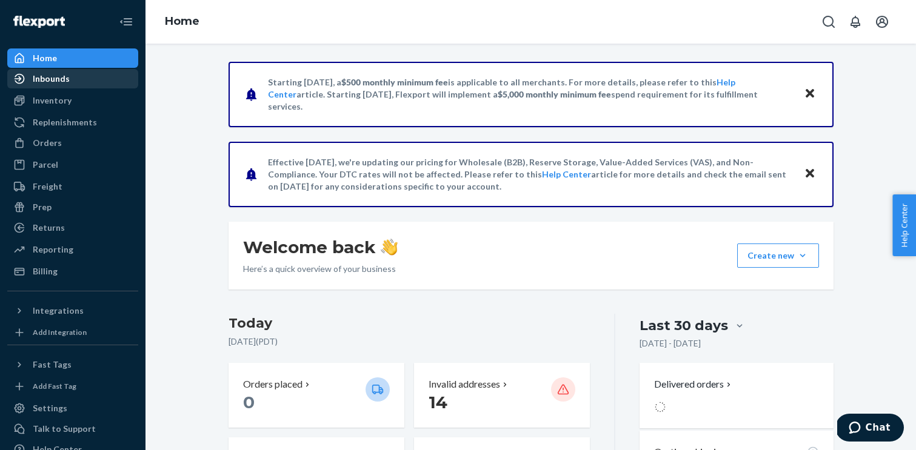
click at [64, 81] on div "Inbounds" at bounding box center [51, 79] width 37 height 12
